Goal: Information Seeking & Learning: Learn about a topic

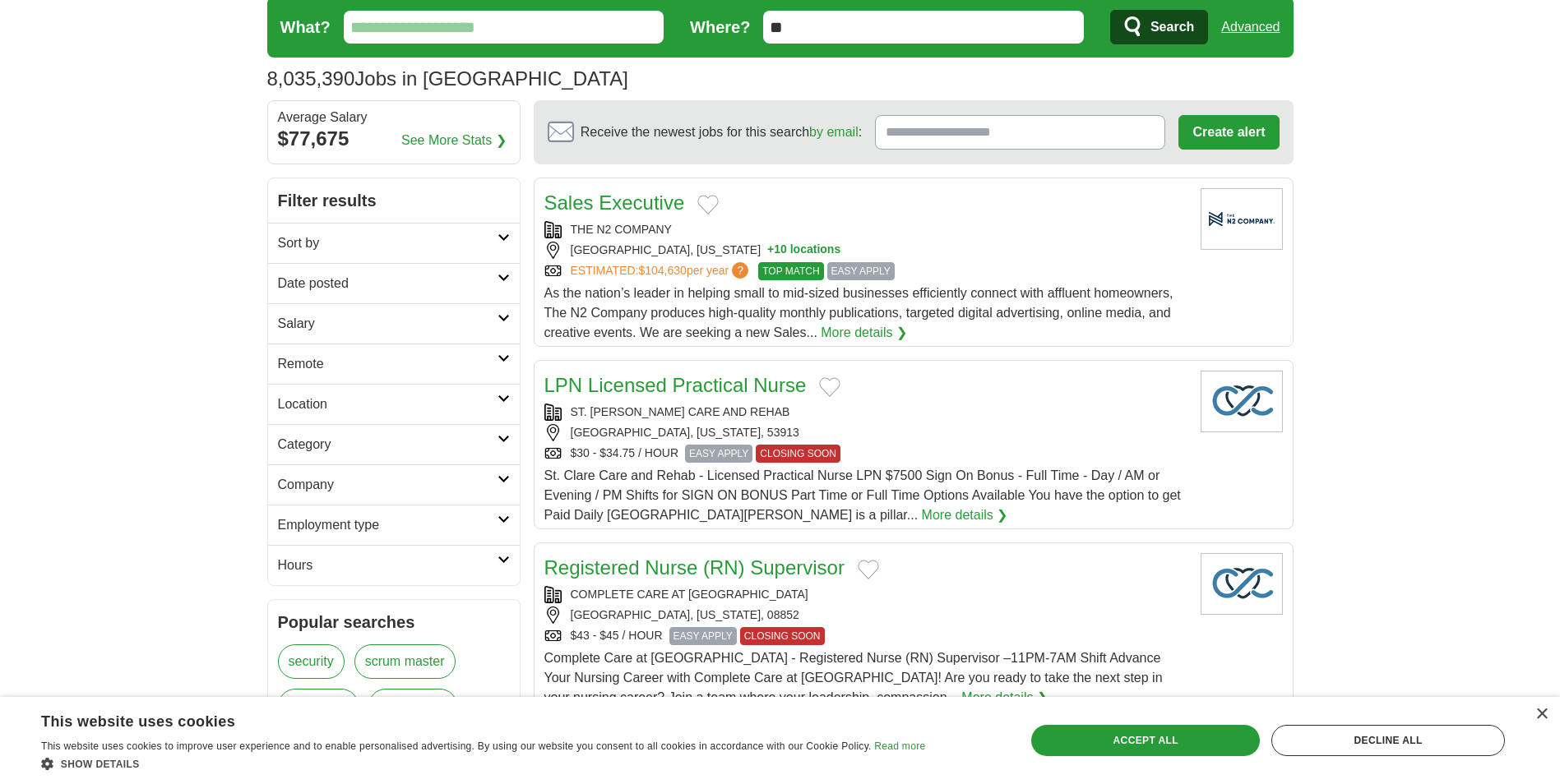
scroll to position [82, 0]
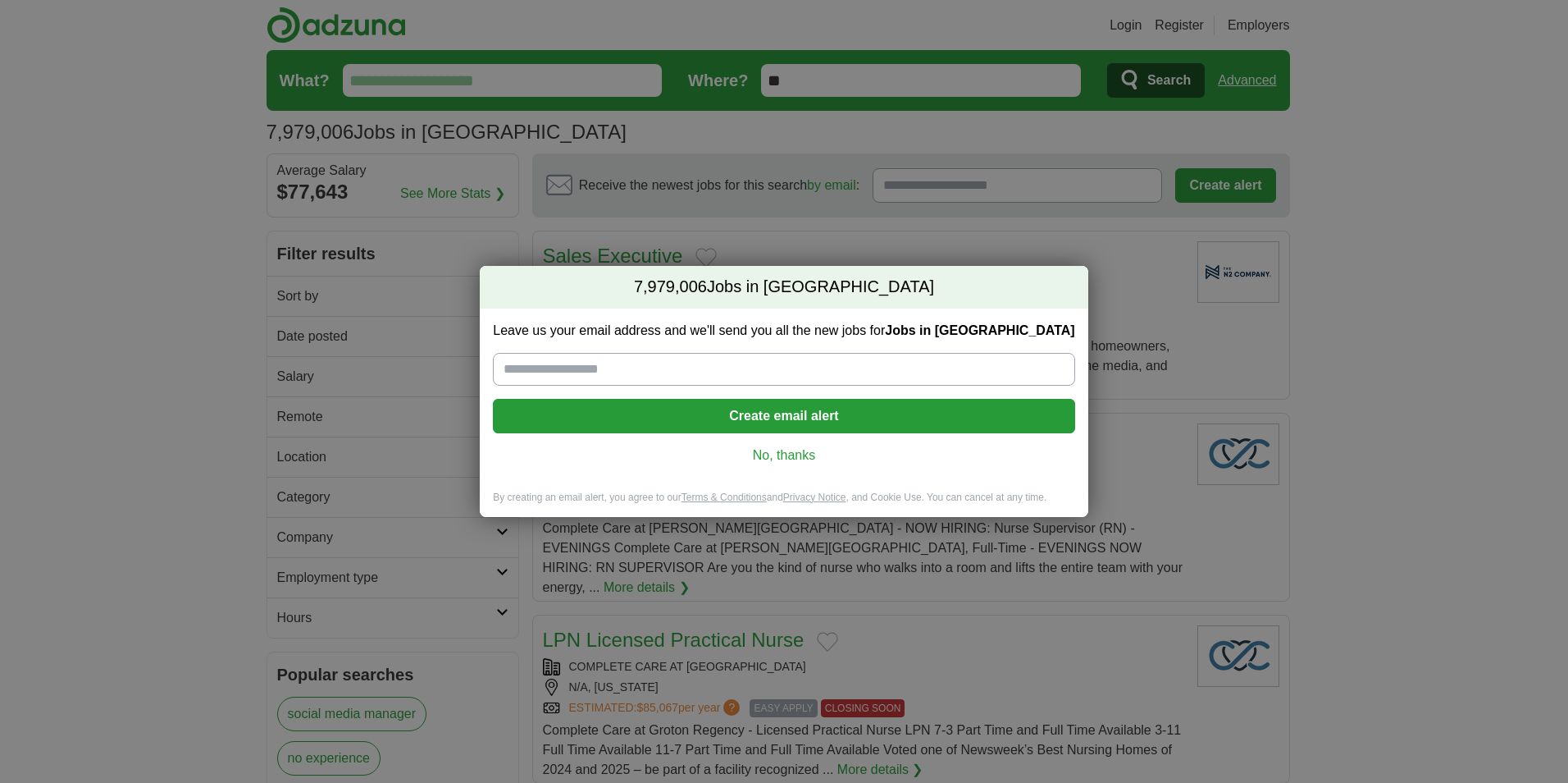
click at [1506, 301] on div "7,979,006 Jobs in US Leave us your email address and we'll send you all the new…" at bounding box center [784, 392] width 1568 height 783
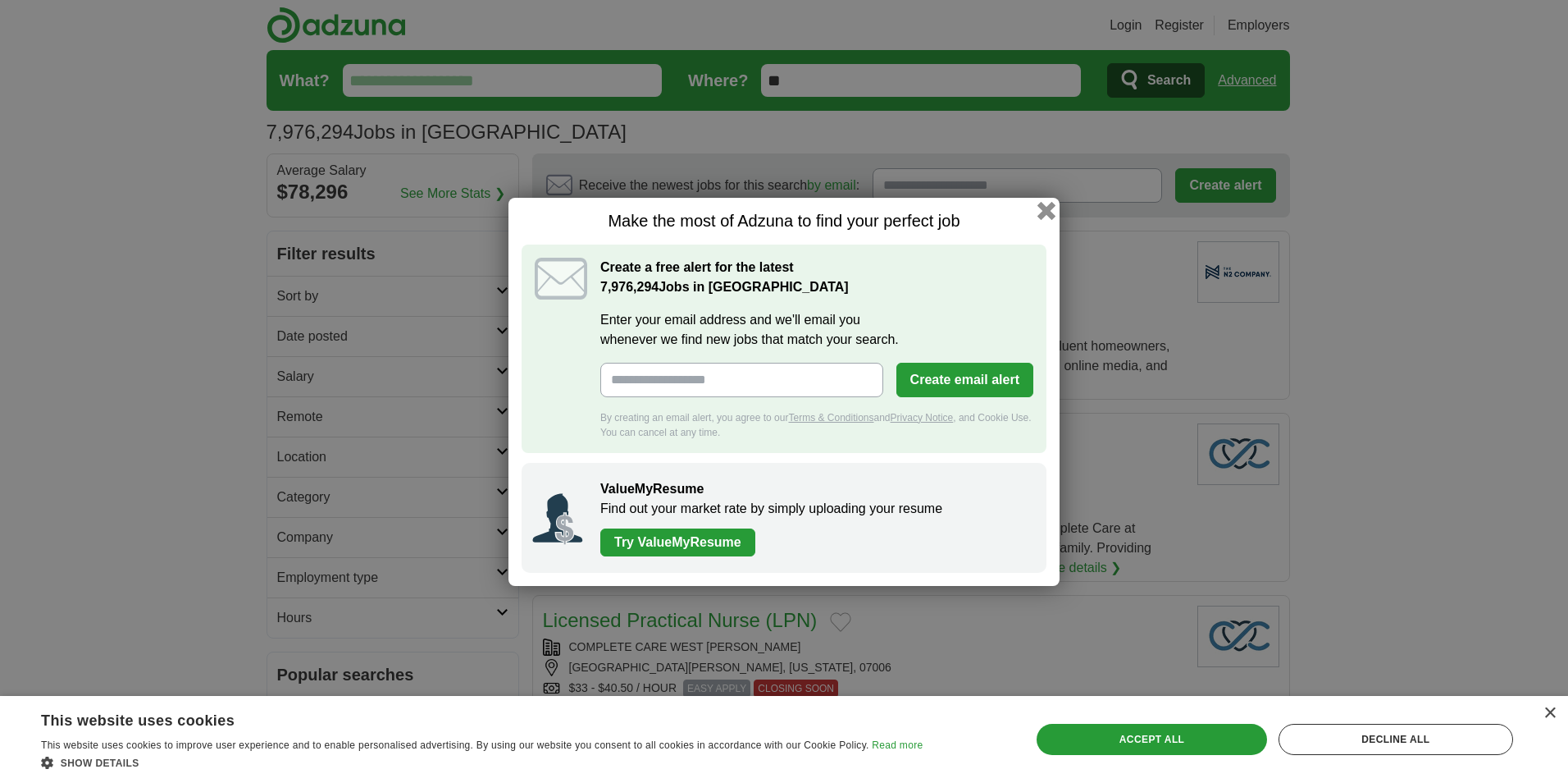
click at [1043, 205] on button "button" at bounding box center [1047, 210] width 18 height 18
